Goal: Information Seeking & Learning: Learn about a topic

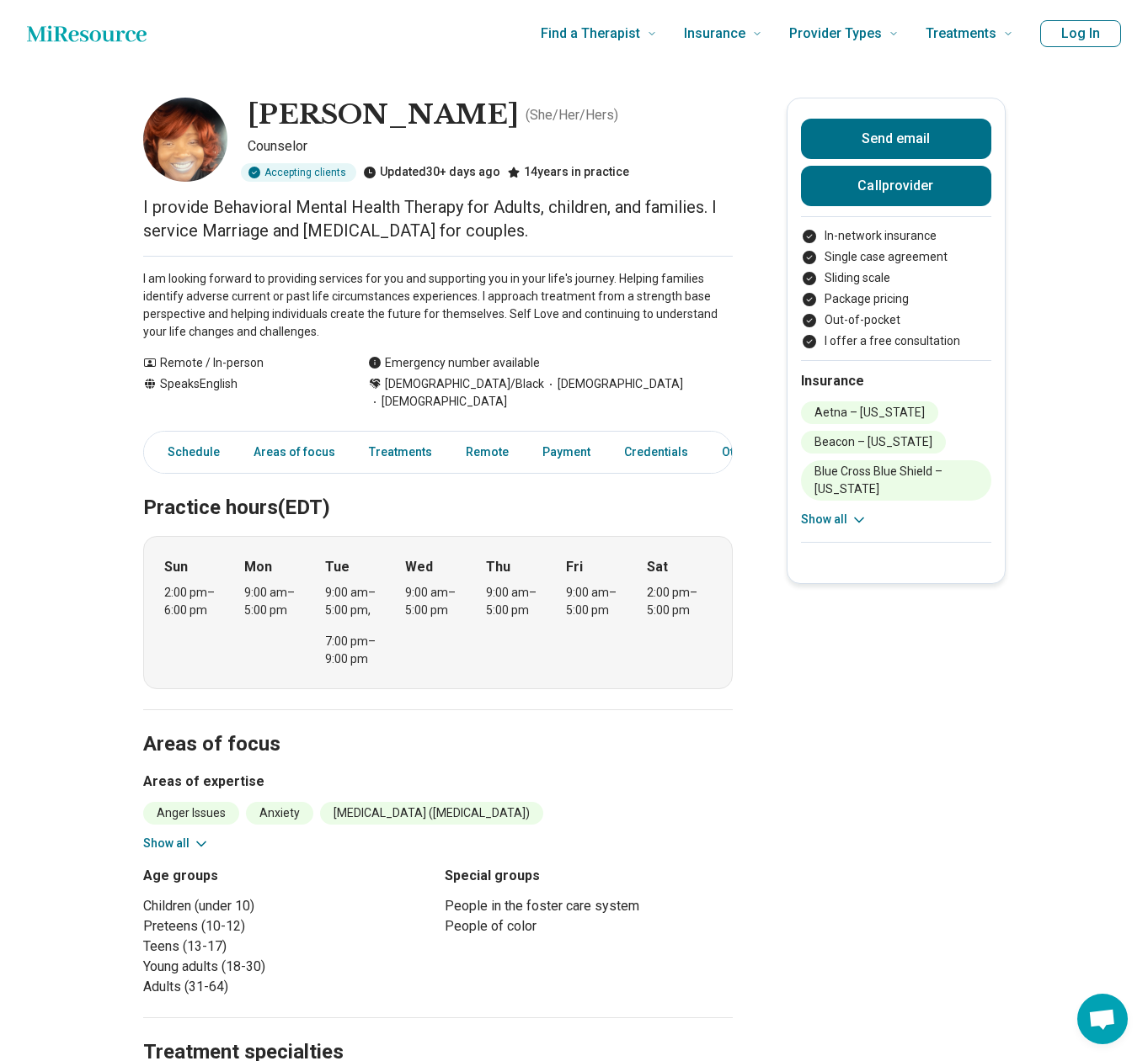
click at [230, 159] on div "[PERSON_NAME] ( She/Her/Hers ) Counselor Accepting clients Updated 30+ days ago…" at bounding box center [437, 139] width 589 height 84
click at [218, 305] on p "I am looking forward to providing services for you and supporting you in your l…" at bounding box center [437, 306] width 589 height 71
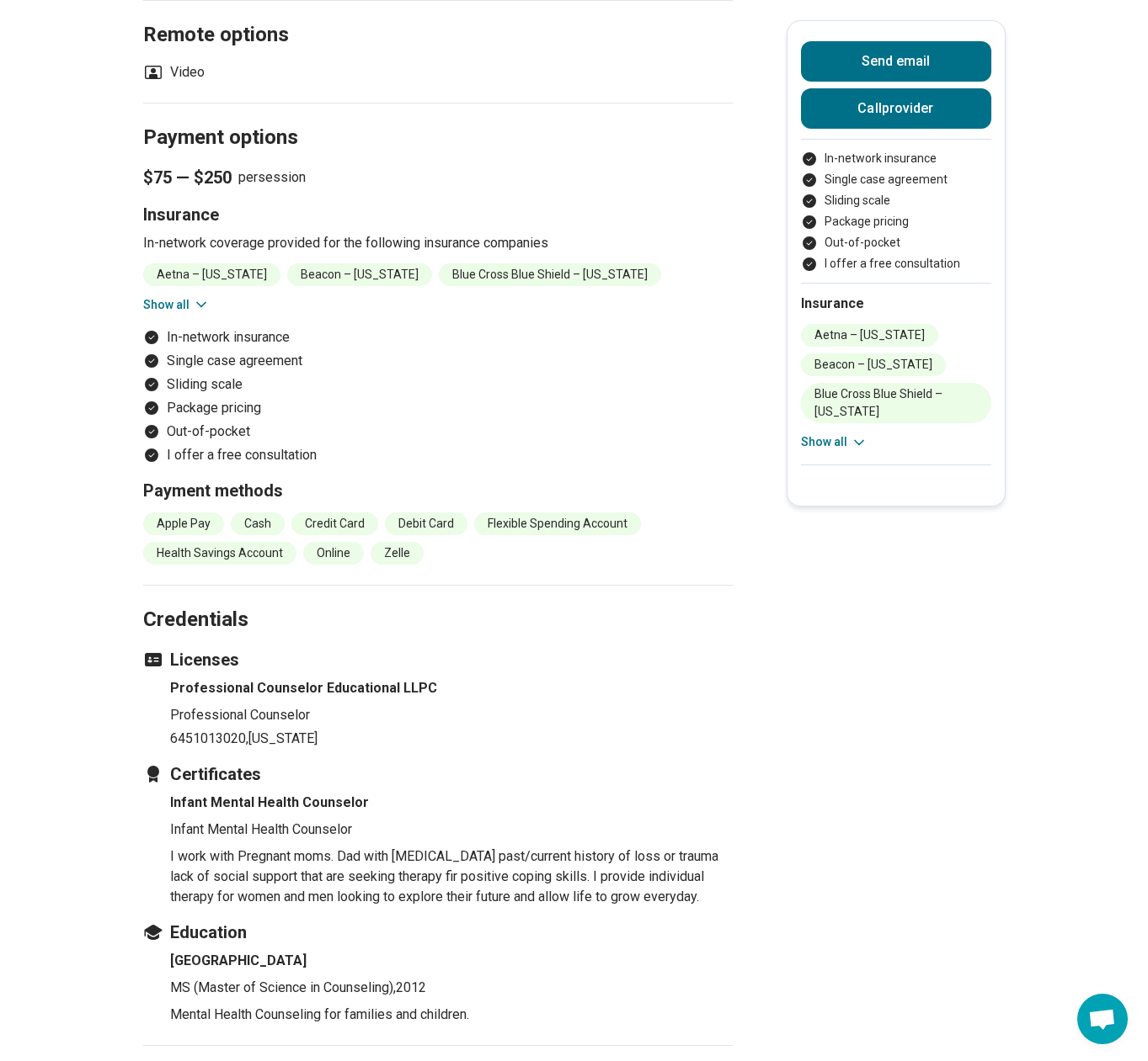
scroll to position [1262, 0]
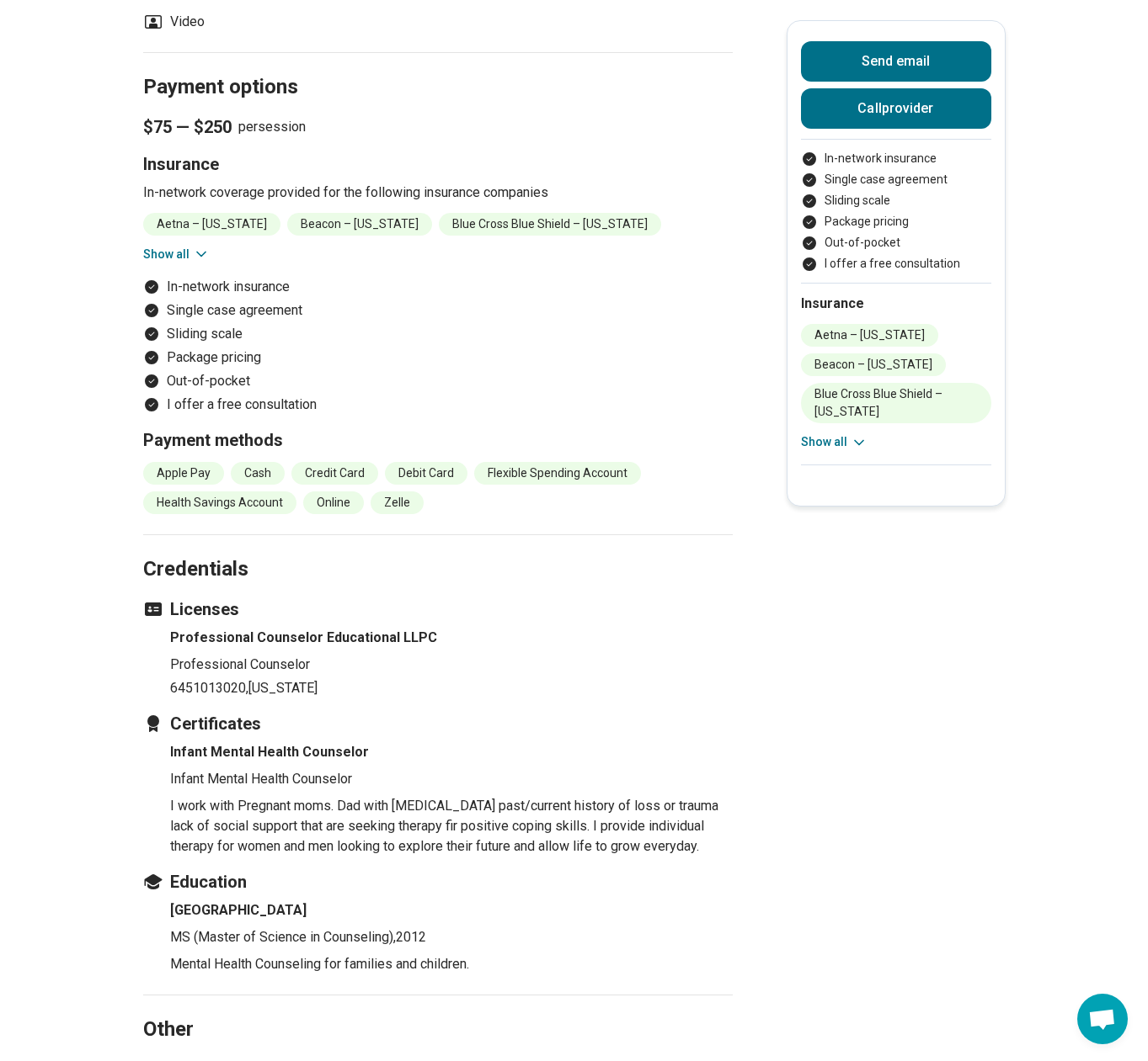
click at [301, 703] on section "Credentials Licenses Professional Counselor Educational LLPC Professional Couns…" at bounding box center [437, 764] width 589 height 460
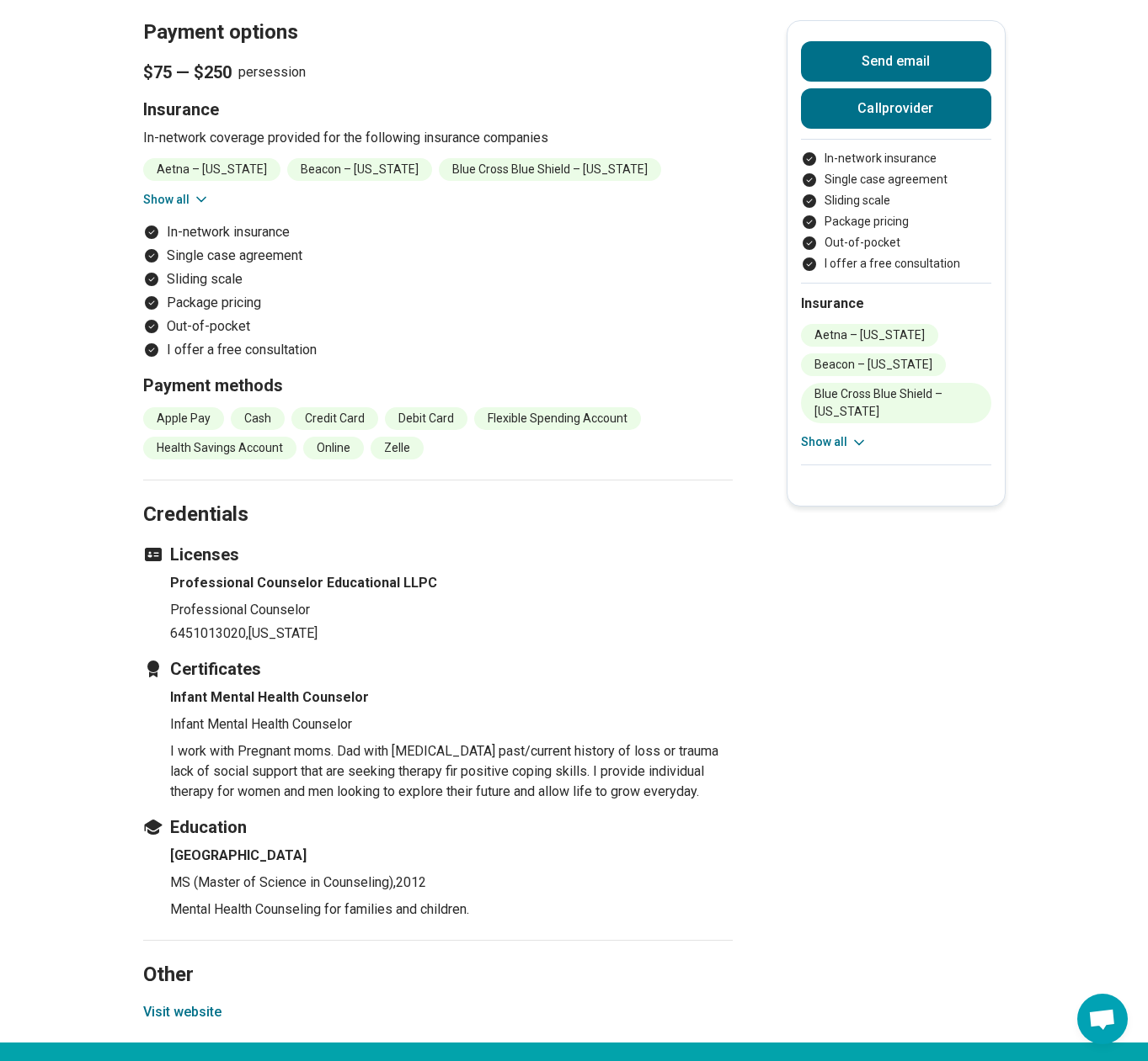
scroll to position [1346, 0]
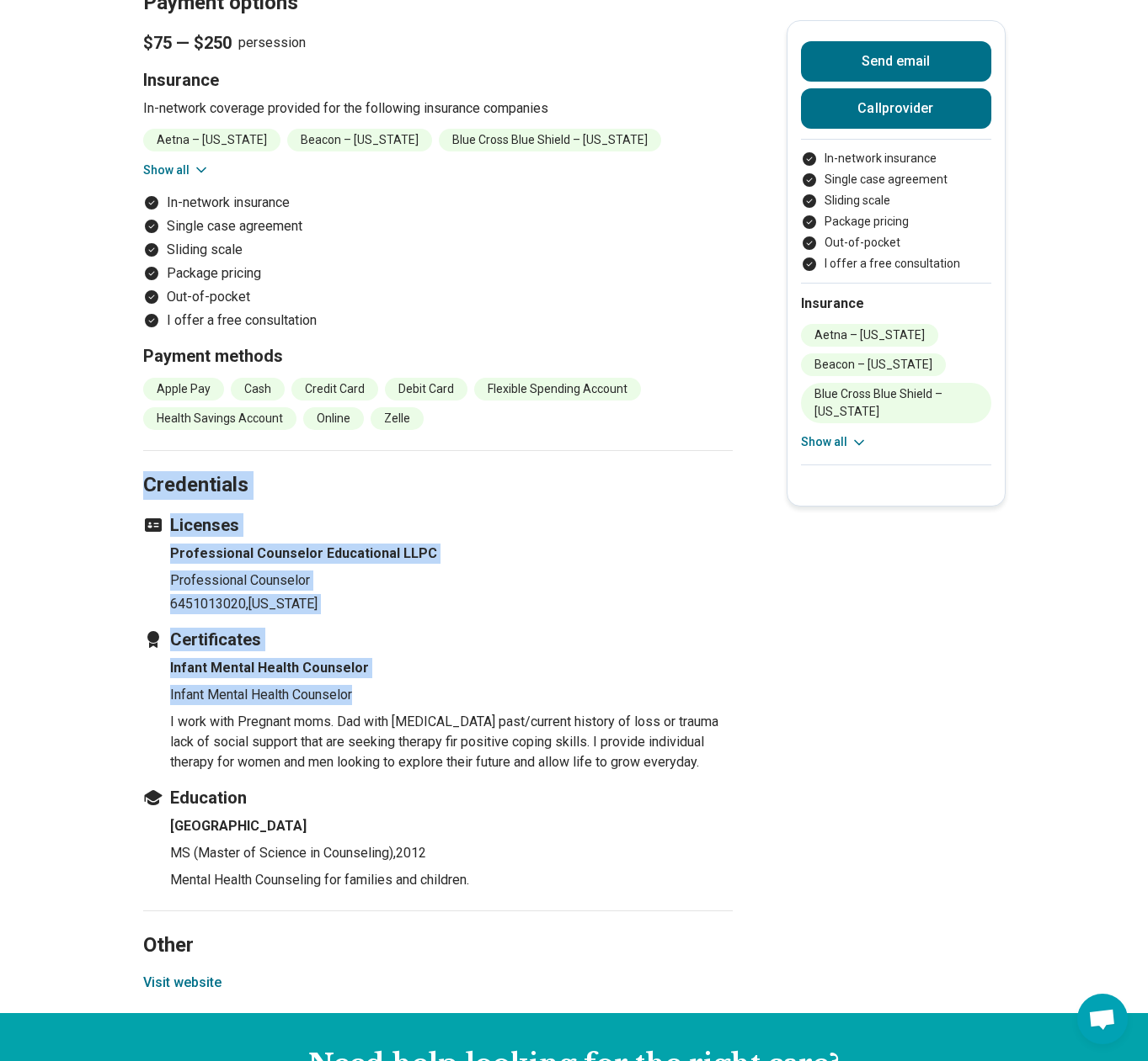
drag, startPoint x: 149, startPoint y: 484, endPoint x: 595, endPoint y: 691, distance: 491.7
click at [595, 691] on section "Credentials Licenses Professional Counselor Educational LLPC Professional Couns…" at bounding box center [437, 680] width 589 height 460
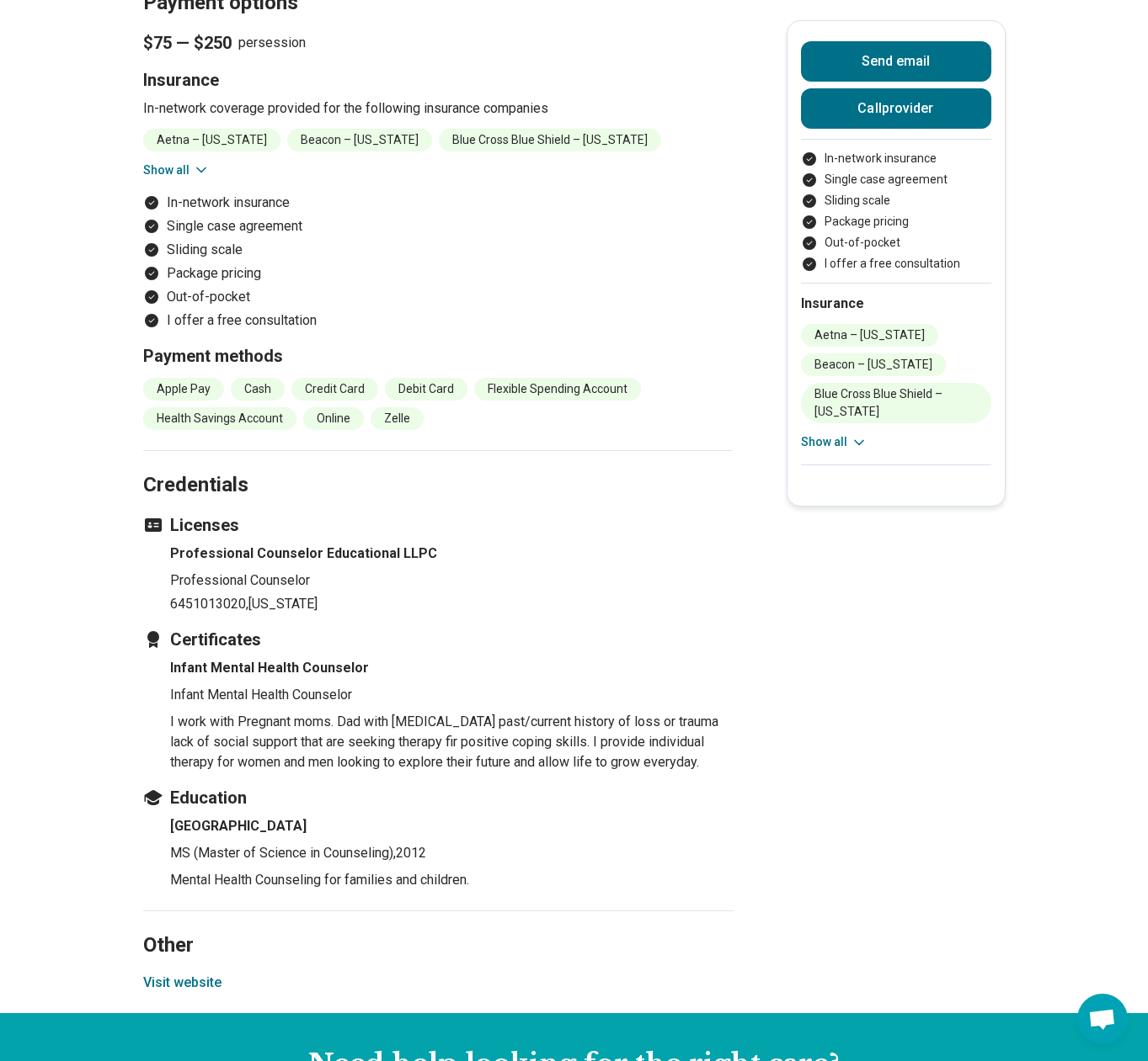
drag, startPoint x: 595, startPoint y: 691, endPoint x: 794, endPoint y: 805, distance: 229.3
click at [196, 562] on h4 "Professional Counselor Educational LLPC" at bounding box center [452, 554] width 563 height 20
